Goal: Task Accomplishment & Management: Use online tool/utility

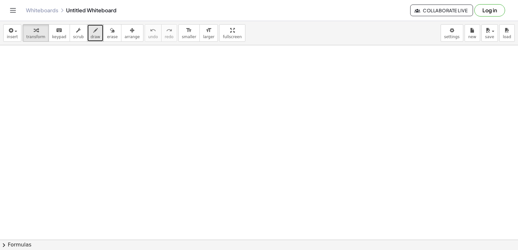
drag, startPoint x: 432, startPoint y: 0, endPoint x: 89, endPoint y: 30, distance: 344.3
drag, startPoint x: 89, startPoint y: 30, endPoint x: 3, endPoint y: 127, distance: 129.7
drag, startPoint x: 3, startPoint y: 127, endPoint x: 263, endPoint y: 124, distance: 260.2
drag, startPoint x: 263, startPoint y: 124, endPoint x: 177, endPoint y: 150, distance: 90.2
drag, startPoint x: 177, startPoint y: 150, endPoint x: 87, endPoint y: 88, distance: 109.1
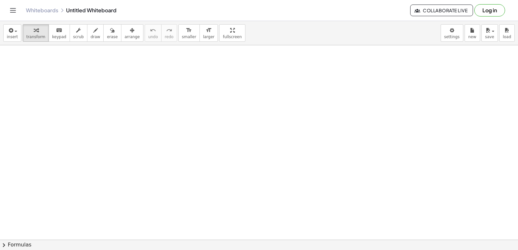
drag, startPoint x: 68, startPoint y: 92, endPoint x: 68, endPoint y: 102, distance: 10.0
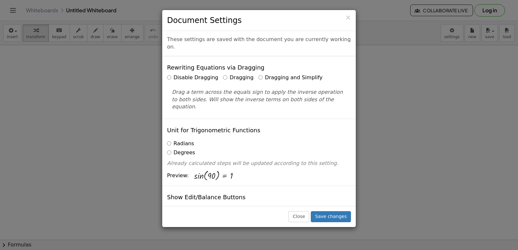
drag, startPoint x: 459, startPoint y: 117, endPoint x: 250, endPoint y: 68, distance: 213.8
click at [258, 74] on label "Dragging and Simplify" at bounding box center [290, 77] width 64 height 7
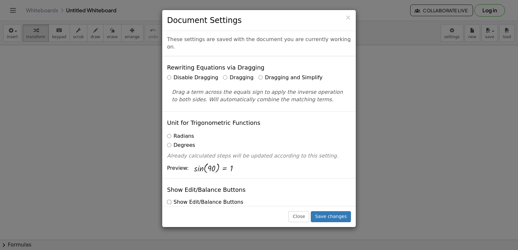
drag, startPoint x: 425, startPoint y: 231, endPoint x: 335, endPoint y: 202, distance: 94.2
click at [335, 204] on div "× Document Settings These settings are saved with the document you are currentl…" at bounding box center [259, 125] width 518 height 250
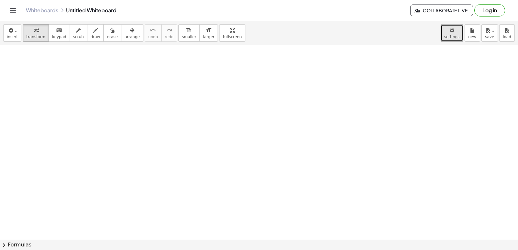
drag, startPoint x: 335, startPoint y: 202, endPoint x: 450, endPoint y: 29, distance: 208.1
click at [450, 29] on icon "button" at bounding box center [451, 31] width 5 height 8
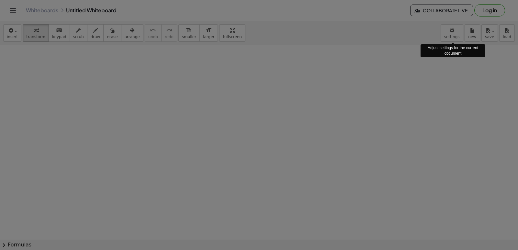
drag, startPoint x: 450, startPoint y: 29, endPoint x: 452, endPoint y: 33, distance: 4.3
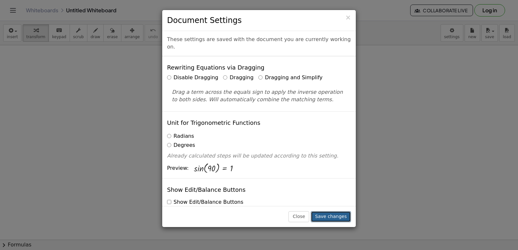
drag, startPoint x: 452, startPoint y: 33, endPoint x: 340, endPoint y: 219, distance: 217.2
drag, startPoint x: 340, startPoint y: 219, endPoint x: 327, endPoint y: 215, distance: 13.0
drag, startPoint x: 327, startPoint y: 215, endPoint x: 325, endPoint y: 220, distance: 6.2
click at [321, 218] on button "Save changes" at bounding box center [331, 216] width 40 height 11
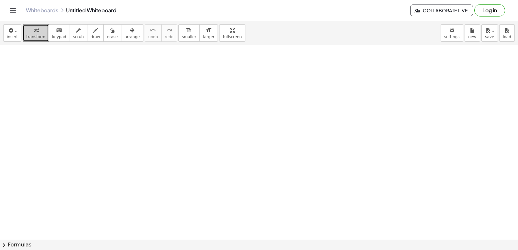
drag, startPoint x: 321, startPoint y: 218, endPoint x: 39, endPoint y: 36, distance: 336.2
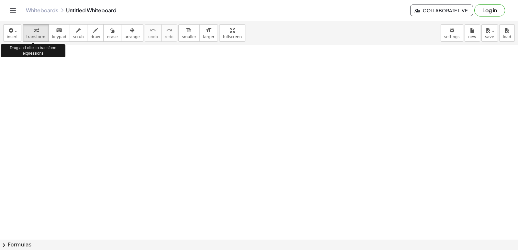
drag, startPoint x: 39, startPoint y: 36, endPoint x: 226, endPoint y: 93, distance: 195.4
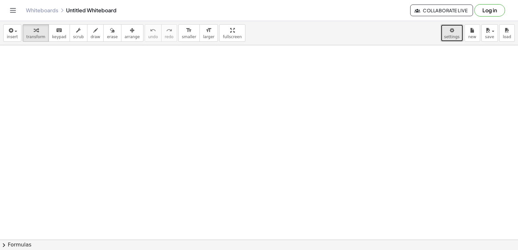
drag, startPoint x: 226, startPoint y: 93, endPoint x: 450, endPoint y: 29, distance: 233.8
click at [451, 31] on icon "button" at bounding box center [451, 31] width 5 height 8
drag, startPoint x: 451, startPoint y: 31, endPoint x: 457, endPoint y: 25, distance: 8.5
click at [457, 25] on button "settings" at bounding box center [451, 32] width 23 height 17
click at [461, 35] on button "settings" at bounding box center [451, 32] width 23 height 17
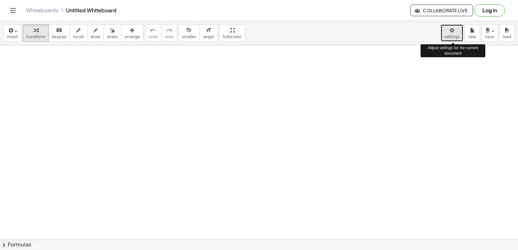
click at [456, 35] on span "settings" at bounding box center [452, 37] width 16 height 5
click at [457, 32] on div "button" at bounding box center [452, 30] width 16 height 8
click at [457, 29] on div "button" at bounding box center [452, 30] width 16 height 8
click at [455, 26] on button "settings" at bounding box center [451, 32] width 23 height 17
drag, startPoint x: 455, startPoint y: 26, endPoint x: 457, endPoint y: 34, distance: 8.3
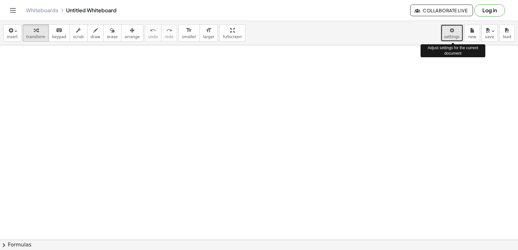
click at [457, 34] on button "settings" at bounding box center [451, 32] width 23 height 17
click at [457, 26] on div "button" at bounding box center [452, 30] width 16 height 8
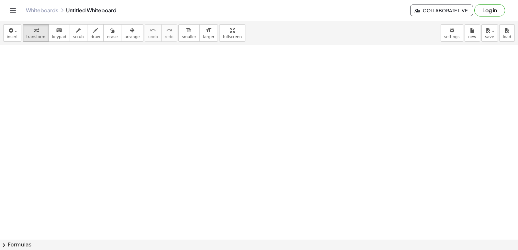
drag, startPoint x: 457, startPoint y: 26, endPoint x: 294, endPoint y: 72, distance: 169.2
drag, startPoint x: 294, startPoint y: 72, endPoint x: 455, endPoint y: 34, distance: 165.3
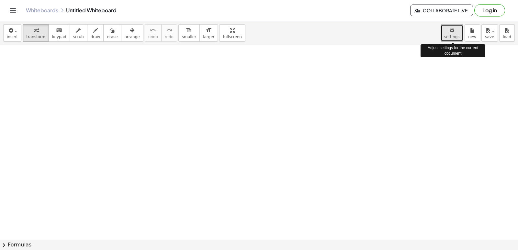
click at [455, 35] on span "settings" at bounding box center [452, 37] width 16 height 5
click at [52, 28] on div "keyboard" at bounding box center [59, 30] width 14 height 8
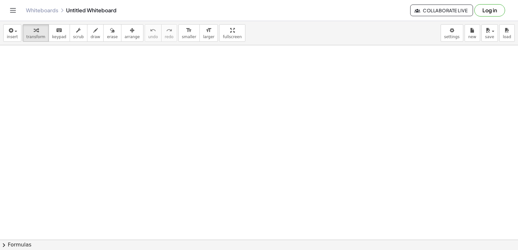
drag, startPoint x: 49, startPoint y: 28, endPoint x: 237, endPoint y: 61, distance: 190.7
click at [226, 41] on div "insert select one: Math Expression Function Text Youtube Video Graphing Geometr…" at bounding box center [259, 33] width 518 height 24
drag, startPoint x: 150, startPoint y: 112, endPoint x: 152, endPoint y: 107, distance: 5.8
drag, startPoint x: 356, startPoint y: 75, endPoint x: 287, endPoint y: 111, distance: 78.3
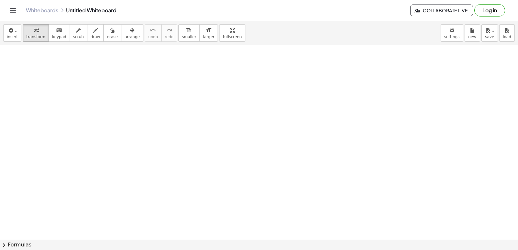
drag, startPoint x: 287, startPoint y: 111, endPoint x: 471, endPoint y: 105, distance: 184.9
click at [488, 8] on button "Log in" at bounding box center [489, 10] width 31 height 12
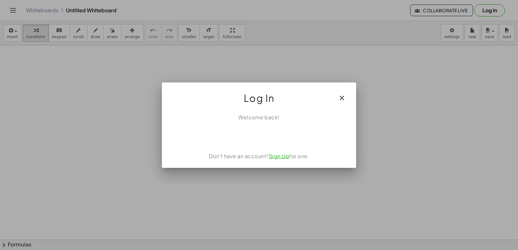
drag, startPoint x: 488, startPoint y: 8, endPoint x: 334, endPoint y: 95, distance: 176.9
drag, startPoint x: 334, startPoint y: 95, endPoint x: 338, endPoint y: 95, distance: 3.6
drag, startPoint x: 338, startPoint y: 95, endPoint x: 322, endPoint y: 100, distance: 16.4
drag, startPoint x: 322, startPoint y: 100, endPoint x: 338, endPoint y: 102, distance: 16.2
click at [338, 102] on div "Log In" at bounding box center [259, 96] width 194 height 26
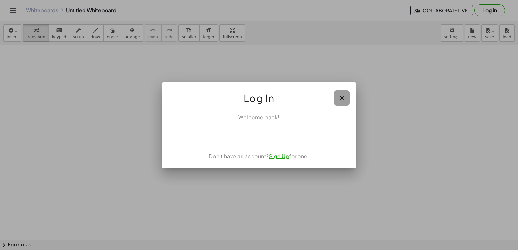
click at [338, 102] on icon "button" at bounding box center [342, 98] width 8 height 8
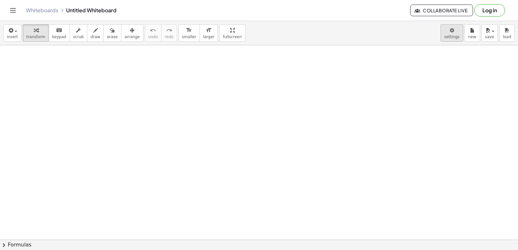
drag, startPoint x: 338, startPoint y: 101, endPoint x: 446, endPoint y: 39, distance: 124.0
click at [446, 39] on div "insert select one: Math Expression Function Text Youtube Video Graphing Geometr…" at bounding box center [259, 33] width 518 height 24
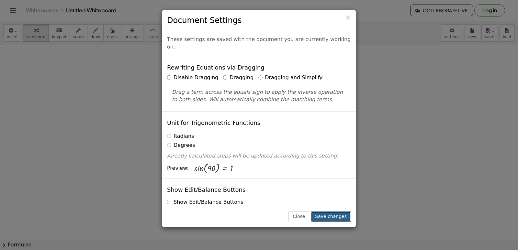
drag, startPoint x: 445, startPoint y: 32, endPoint x: 333, endPoint y: 214, distance: 213.8
click at [333, 214] on button "Save changes" at bounding box center [331, 216] width 40 height 11
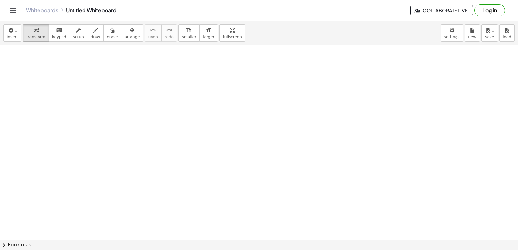
drag, startPoint x: 333, startPoint y: 214, endPoint x: 227, endPoint y: 188, distance: 110.0
drag, startPoint x: 483, startPoint y: 101, endPoint x: 346, endPoint y: 103, distance: 136.6
drag, startPoint x: 346, startPoint y: 103, endPoint x: 169, endPoint y: 209, distance: 206.8
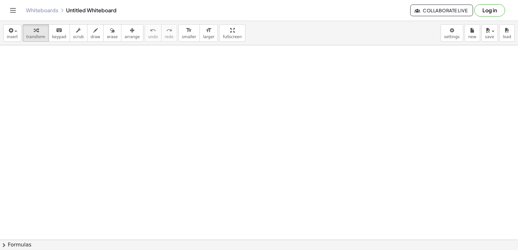
drag, startPoint x: 169, startPoint y: 209, endPoint x: 105, endPoint y: 214, distance: 64.3
drag, startPoint x: 105, startPoint y: 214, endPoint x: 330, endPoint y: 115, distance: 246.2
drag, startPoint x: 328, startPoint y: 135, endPoint x: 286, endPoint y: 154, distance: 46.5
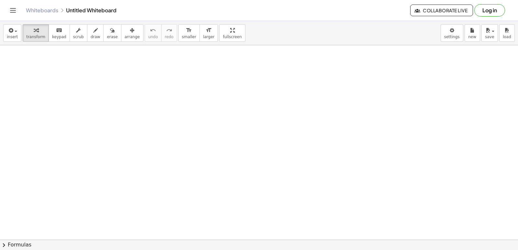
drag, startPoint x: 200, startPoint y: 194, endPoint x: 290, endPoint y: 163, distance: 94.9
drag, startPoint x: 151, startPoint y: 87, endPoint x: 246, endPoint y: 74, distance: 95.0
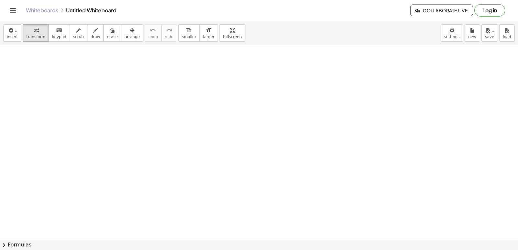
drag, startPoint x: 246, startPoint y: 74, endPoint x: 195, endPoint y: 132, distance: 76.8
drag, startPoint x: 195, startPoint y: 132, endPoint x: 231, endPoint y: 186, distance: 64.5
drag, startPoint x: 231, startPoint y: 186, endPoint x: 396, endPoint y: 143, distance: 170.1
drag, startPoint x: 396, startPoint y: 143, endPoint x: 106, endPoint y: 172, distance: 291.3
drag, startPoint x: 106, startPoint y: 172, endPoint x: 362, endPoint y: 177, distance: 255.7
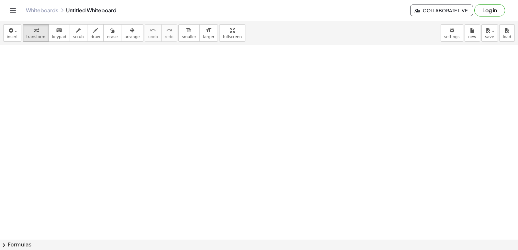
drag, startPoint x: 362, startPoint y: 177, endPoint x: 153, endPoint y: 182, distance: 208.5
drag, startPoint x: 153, startPoint y: 182, endPoint x: 252, endPoint y: 180, distance: 98.7
drag, startPoint x: 252, startPoint y: 180, endPoint x: 151, endPoint y: 172, distance: 101.6
drag, startPoint x: 151, startPoint y: 172, endPoint x: 96, endPoint y: 182, distance: 55.5
click at [37, 33] on div "button" at bounding box center [35, 30] width 19 height 8
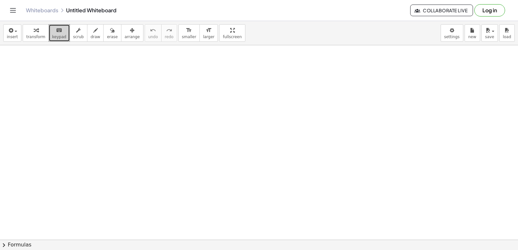
drag, startPoint x: 38, startPoint y: 29, endPoint x: 50, endPoint y: 26, distance: 12.1
click at [52, 26] on div "keyboard" at bounding box center [59, 30] width 14 height 8
drag, startPoint x: 50, startPoint y: 26, endPoint x: 207, endPoint y: 72, distance: 164.0
drag, startPoint x: 207, startPoint y: 72, endPoint x: 89, endPoint y: 28, distance: 126.7
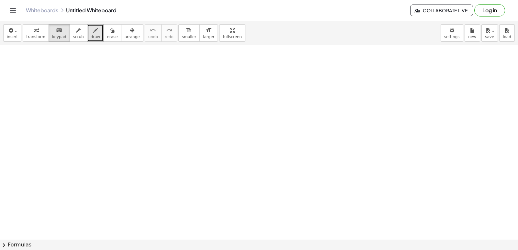
click at [93, 28] on icon "button" at bounding box center [95, 31] width 5 height 8
drag, startPoint x: 318, startPoint y: 90, endPoint x: 108, endPoint y: 176, distance: 226.5
drag, startPoint x: 108, startPoint y: 176, endPoint x: 244, endPoint y: 150, distance: 138.2
drag, startPoint x: 244, startPoint y: 150, endPoint x: 169, endPoint y: 212, distance: 97.0
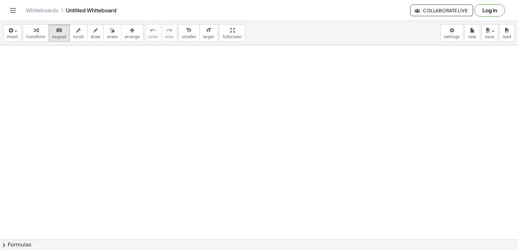
drag, startPoint x: 169, startPoint y: 212, endPoint x: 74, endPoint y: 253, distance: 104.1
drag, startPoint x: 74, startPoint y: 253, endPoint x: 232, endPoint y: 159, distance: 184.1
drag, startPoint x: 176, startPoint y: 221, endPoint x: 181, endPoint y: 213, distance: 9.1
drag, startPoint x: 181, startPoint y: 213, endPoint x: 391, endPoint y: 132, distance: 225.5
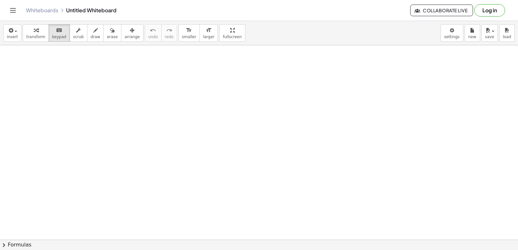
drag, startPoint x: 257, startPoint y: 141, endPoint x: 261, endPoint y: 140, distance: 3.8
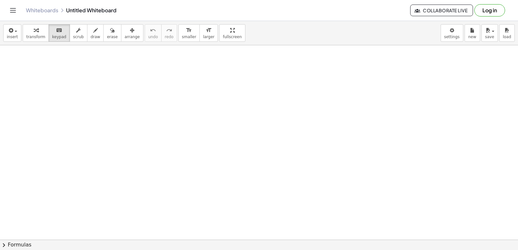
drag, startPoint x: 261, startPoint y: 140, endPoint x: 243, endPoint y: 169, distance: 34.1
drag, startPoint x: 222, startPoint y: 152, endPoint x: 220, endPoint y: 147, distance: 5.5
drag, startPoint x: 95, startPoint y: 206, endPoint x: 96, endPoint y: 202, distance: 4.5
drag, startPoint x: 96, startPoint y: 202, endPoint x: 191, endPoint y: 33, distance: 194.0
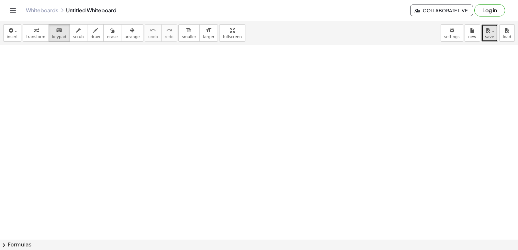
drag, startPoint x: 170, startPoint y: 107, endPoint x: 484, endPoint y: 33, distance: 322.8
click at [484, 33] on button "save" at bounding box center [489, 32] width 17 height 17
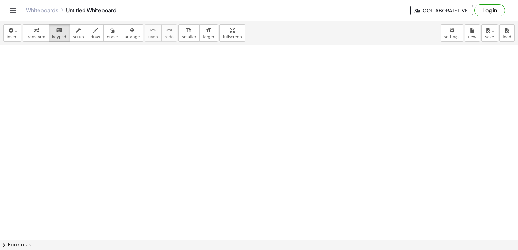
drag, startPoint x: 479, startPoint y: 122, endPoint x: 251, endPoint y: 207, distance: 243.7
drag, startPoint x: 251, startPoint y: 207, endPoint x: 216, endPoint y: 208, distance: 34.3
drag, startPoint x: 216, startPoint y: 208, endPoint x: 377, endPoint y: 190, distance: 161.5
drag, startPoint x: 377, startPoint y: 190, endPoint x: 222, endPoint y: 201, distance: 155.7
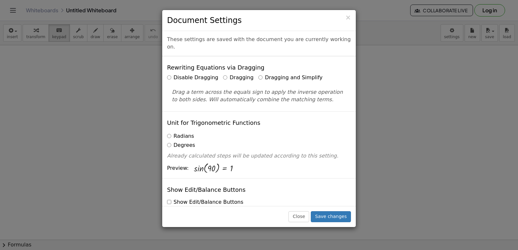
drag, startPoint x: 222, startPoint y: 201, endPoint x: 436, endPoint y: 16, distance: 282.9
click at [436, 16] on div "× Document Settings These settings are saved with the document you are currentl…" at bounding box center [259, 125] width 518 height 250
drag, startPoint x: 436, startPoint y: 16, endPoint x: 265, endPoint y: 182, distance: 238.4
drag, startPoint x: 265, startPoint y: 182, endPoint x: 205, endPoint y: 164, distance: 62.8
drag, startPoint x: 207, startPoint y: 162, endPoint x: 303, endPoint y: 219, distance: 111.4
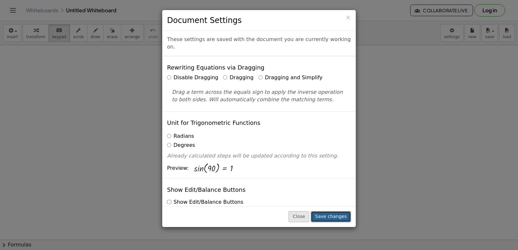
click at [303, 219] on div "Close Save changes" at bounding box center [259, 216] width 194 height 21
click at [307, 216] on button "Close" at bounding box center [298, 216] width 21 height 11
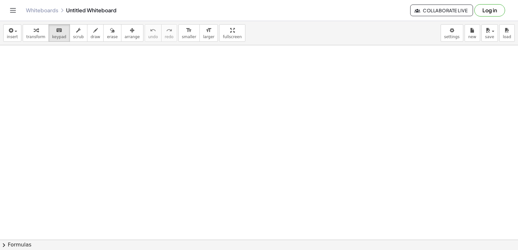
drag, startPoint x: 307, startPoint y: 216, endPoint x: 241, endPoint y: 164, distance: 84.5
drag, startPoint x: 240, startPoint y: 199, endPoint x: 517, endPoint y: -28, distance: 358.5
drag, startPoint x: 517, startPoint y: -28, endPoint x: 421, endPoint y: 131, distance: 186.4
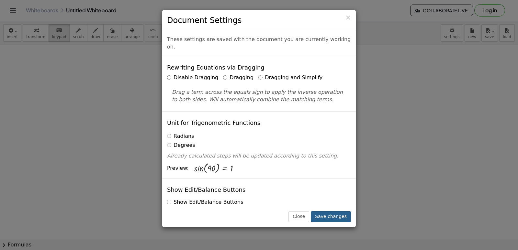
drag, startPoint x: 453, startPoint y: 58, endPoint x: 343, endPoint y: 214, distance: 190.4
click at [343, 214] on div "× Document Settings These settings are saved with the document you are currentl…" at bounding box center [259, 119] width 194 height 218
click at [343, 217] on button "Save changes" at bounding box center [331, 216] width 40 height 11
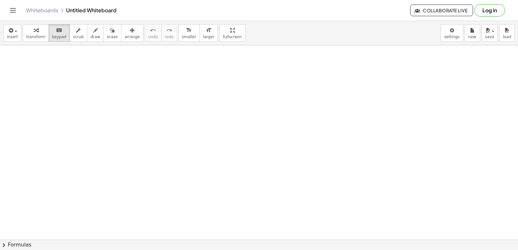
drag, startPoint x: 343, startPoint y: 217, endPoint x: 332, endPoint y: 166, distance: 51.8
drag, startPoint x: 161, startPoint y: 188, endPoint x: 7, endPoint y: 193, distance: 154.1
drag, startPoint x: 11, startPoint y: 191, endPoint x: 139, endPoint y: 175, distance: 128.5
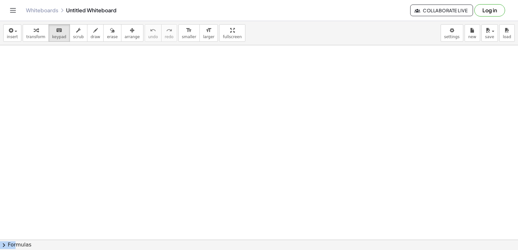
drag, startPoint x: 106, startPoint y: 262, endPoint x: 297, endPoint y: 230, distance: 193.7
drag, startPoint x: 304, startPoint y: 199, endPoint x: 309, endPoint y: 177, distance: 22.8
drag, startPoint x: 309, startPoint y: 177, endPoint x: 291, endPoint y: 182, distance: 18.9
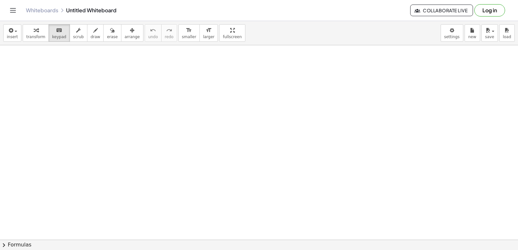
drag, startPoint x: 238, startPoint y: 196, endPoint x: 228, endPoint y: 184, distance: 15.4
drag, startPoint x: 200, startPoint y: 198, endPoint x: 196, endPoint y: 192, distance: 6.8
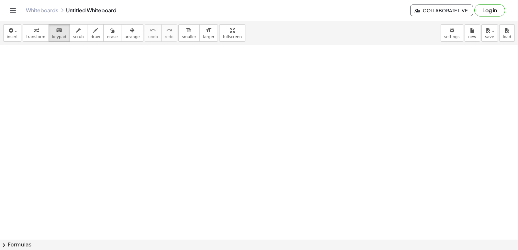
drag, startPoint x: 517, startPoint y: 199, endPoint x: 427, endPoint y: 205, distance: 90.9
drag, startPoint x: 517, startPoint y: 261, endPoint x: 444, endPoint y: 197, distance: 97.1
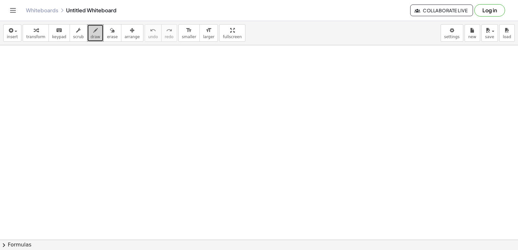
drag, startPoint x: 444, startPoint y: 197, endPoint x: 83, endPoint y: 29, distance: 397.7
click at [91, 29] on div "button" at bounding box center [96, 30] width 10 height 8
click at [91, 27] on div "button" at bounding box center [96, 30] width 10 height 8
drag, startPoint x: 86, startPoint y: 25, endPoint x: 59, endPoint y: 29, distance: 27.6
drag, startPoint x: 37, startPoint y: 87, endPoint x: 166, endPoint y: 116, distance: 132.3
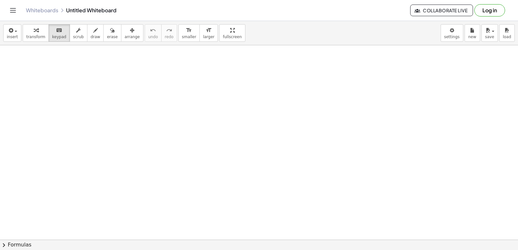
drag, startPoint x: 214, startPoint y: 147, endPoint x: 217, endPoint y: 136, distance: 11.3
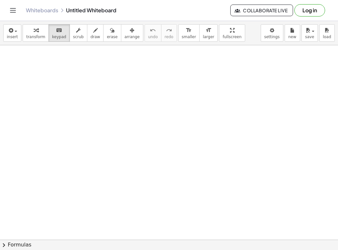
drag, startPoint x: 217, startPoint y: 136, endPoint x: 213, endPoint y: 105, distance: 30.6
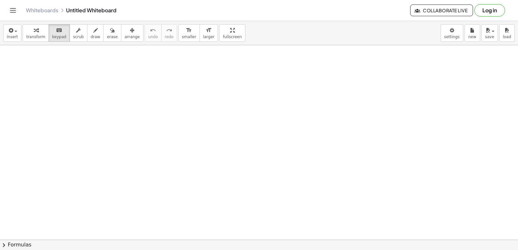
drag, startPoint x: 72, startPoint y: 188, endPoint x: 138, endPoint y: 156, distance: 73.1
drag, startPoint x: 84, startPoint y: 203, endPoint x: 279, endPoint y: 147, distance: 203.1
drag, startPoint x: 272, startPoint y: 131, endPoint x: 241, endPoint y: 155, distance: 38.9
drag, startPoint x: 241, startPoint y: 155, endPoint x: 427, endPoint y: 163, distance: 186.2
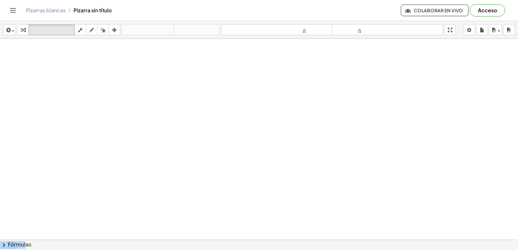
drag, startPoint x: 427, startPoint y: 163, endPoint x: 24, endPoint y: 248, distance: 412.0
click at [200, 61] on div at bounding box center [259, 254] width 518 height 431
drag, startPoint x: 314, startPoint y: 76, endPoint x: 90, endPoint y: 26, distance: 229.5
click at [90, 26] on button "dibujar" at bounding box center [92, 29] width 12 height 11
drag, startPoint x: 91, startPoint y: 25, endPoint x: 298, endPoint y: 145, distance: 239.5
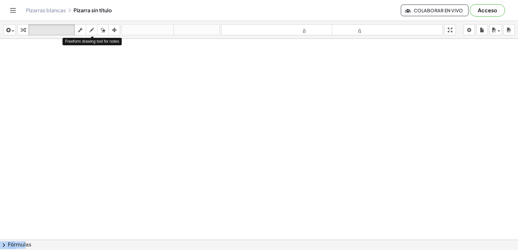
click at [298, 145] on div at bounding box center [259, 254] width 518 height 431
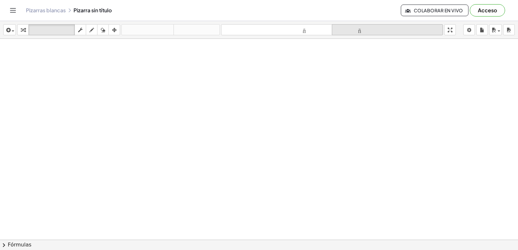
drag, startPoint x: 297, startPoint y: 147, endPoint x: 355, endPoint y: 30, distance: 130.5
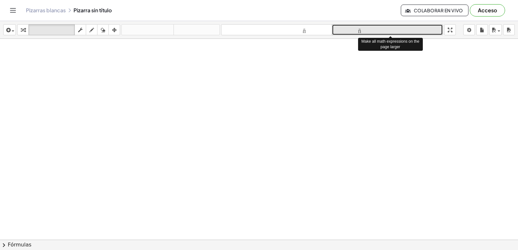
click at [355, 30] on font "tamaño_del_formato" at bounding box center [387, 30] width 108 height 6
drag, startPoint x: 355, startPoint y: 30, endPoint x: 351, endPoint y: 159, distance: 128.8
click at [351, 159] on div "insertar Seleccione uno: Expresión matemática Función Texto Vídeo de YouTube Gr…" at bounding box center [259, 135] width 518 height 229
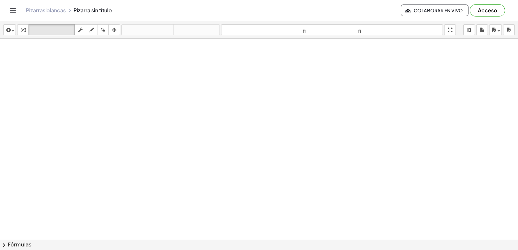
click at [496, 73] on div at bounding box center [259, 254] width 518 height 431
drag, startPoint x: 236, startPoint y: 38, endPoint x: 232, endPoint y: 26, distance: 13.0
drag, startPoint x: 232, startPoint y: 26, endPoint x: 99, endPoint y: 3, distance: 134.9
drag, startPoint x: 99, startPoint y: 3, endPoint x: 65, endPoint y: 21, distance: 38.6
drag, startPoint x: 65, startPoint y: 21, endPoint x: 72, endPoint y: 10, distance: 12.7
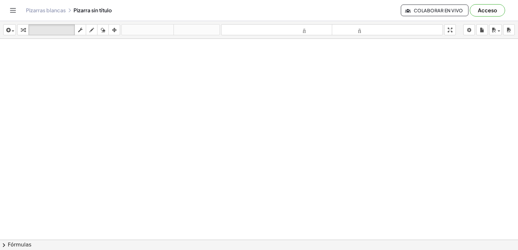
drag, startPoint x: 72, startPoint y: 10, endPoint x: 78, endPoint y: 10, distance: 6.5
drag, startPoint x: 78, startPoint y: 10, endPoint x: 80, endPoint y: 2, distance: 8.3
drag, startPoint x: 80, startPoint y: 2, endPoint x: 47, endPoint y: 29, distance: 42.8
drag, startPoint x: 47, startPoint y: 29, endPoint x: 294, endPoint y: 109, distance: 259.4
drag, startPoint x: 294, startPoint y: 109, endPoint x: 150, endPoint y: 62, distance: 151.0
